Goal: Task Accomplishment & Management: Manage account settings

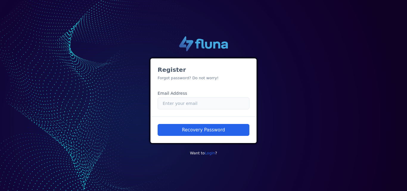
click at [175, 103] on input "Email" at bounding box center [204, 103] width 92 height 12
type input "b"
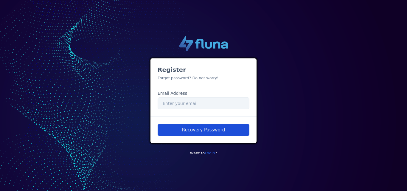
click at [223, 129] on button "Recovery Password" at bounding box center [204, 130] width 92 height 12
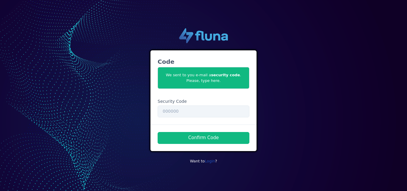
click at [212, 162] on link "Login" at bounding box center [210, 161] width 10 height 4
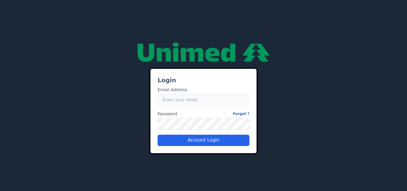
click at [183, 99] on input "Email" at bounding box center [204, 100] width 92 height 12
type input "[EMAIL_ADDRESS][PERSON_NAME][DOMAIN_NAME]"
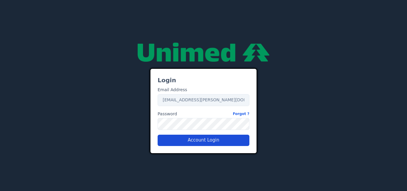
click at [213, 139] on button "Account Login" at bounding box center [204, 140] width 92 height 11
